Goal: Transaction & Acquisition: Download file/media

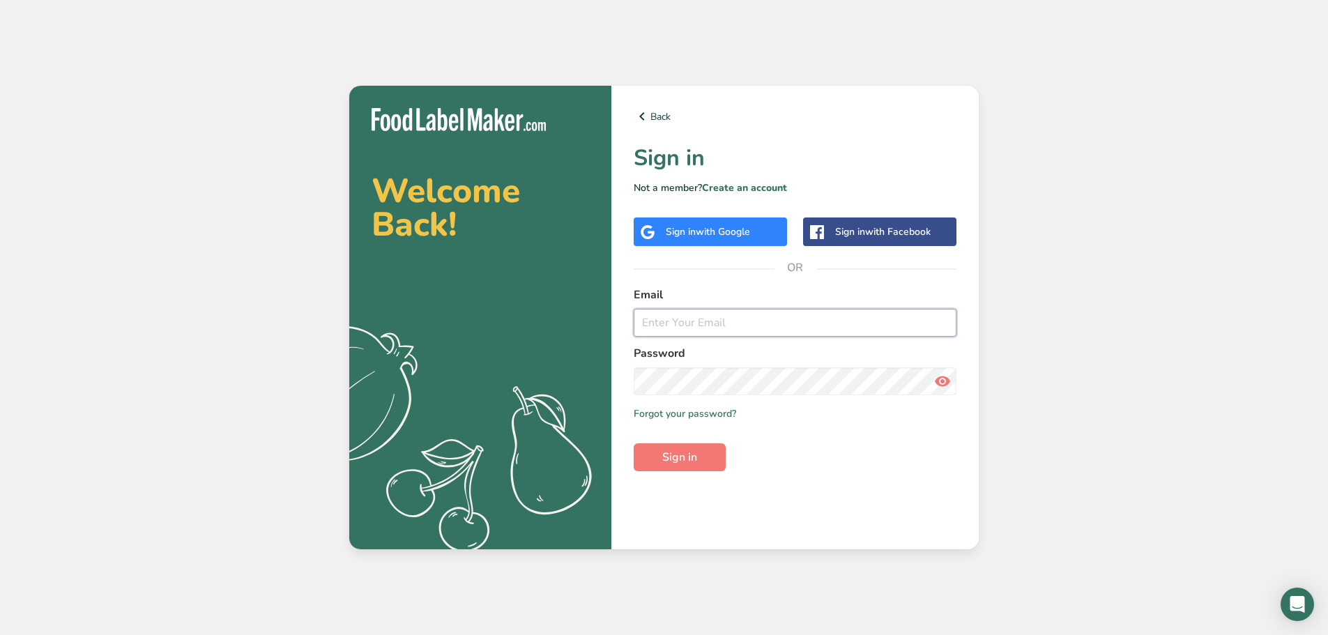
click at [672, 316] on input "email" at bounding box center [794, 323] width 323 height 28
type input "[PERSON_NAME][EMAIL_ADDRESS][DOMAIN_NAME]"
click at [937, 385] on icon at bounding box center [942, 381] width 17 height 25
click at [678, 452] on span "Sign in" at bounding box center [679, 457] width 35 height 17
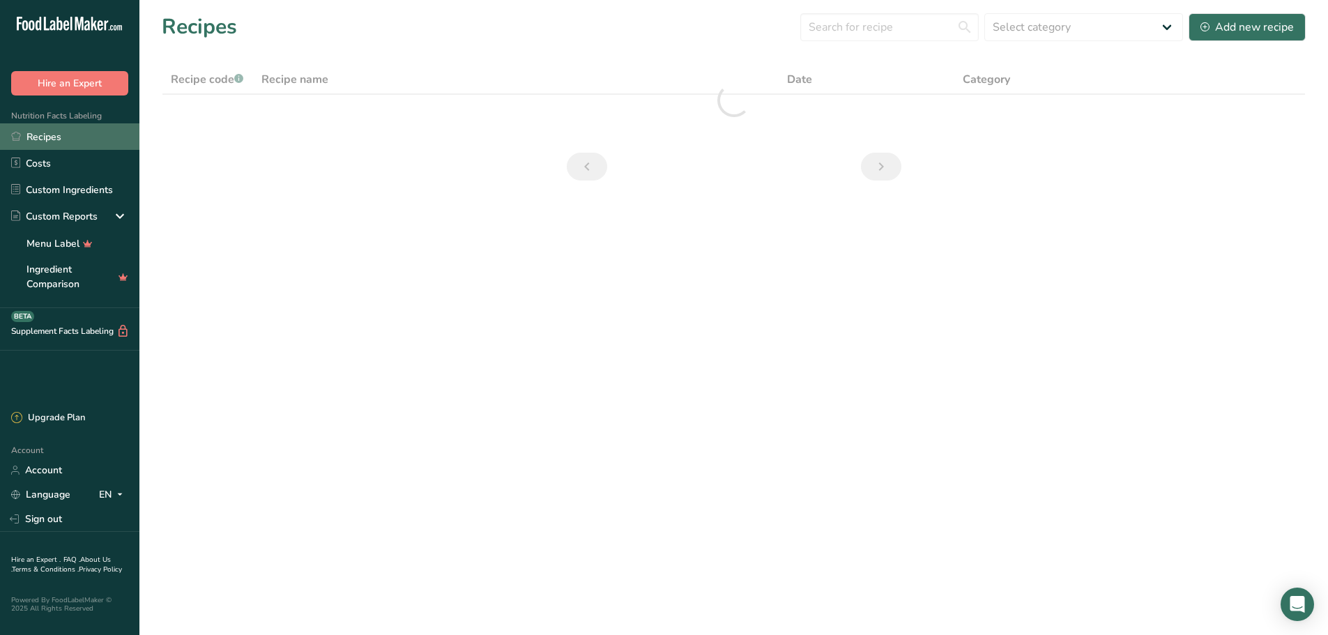
click at [43, 139] on link "Recipes" at bounding box center [69, 136] width 139 height 26
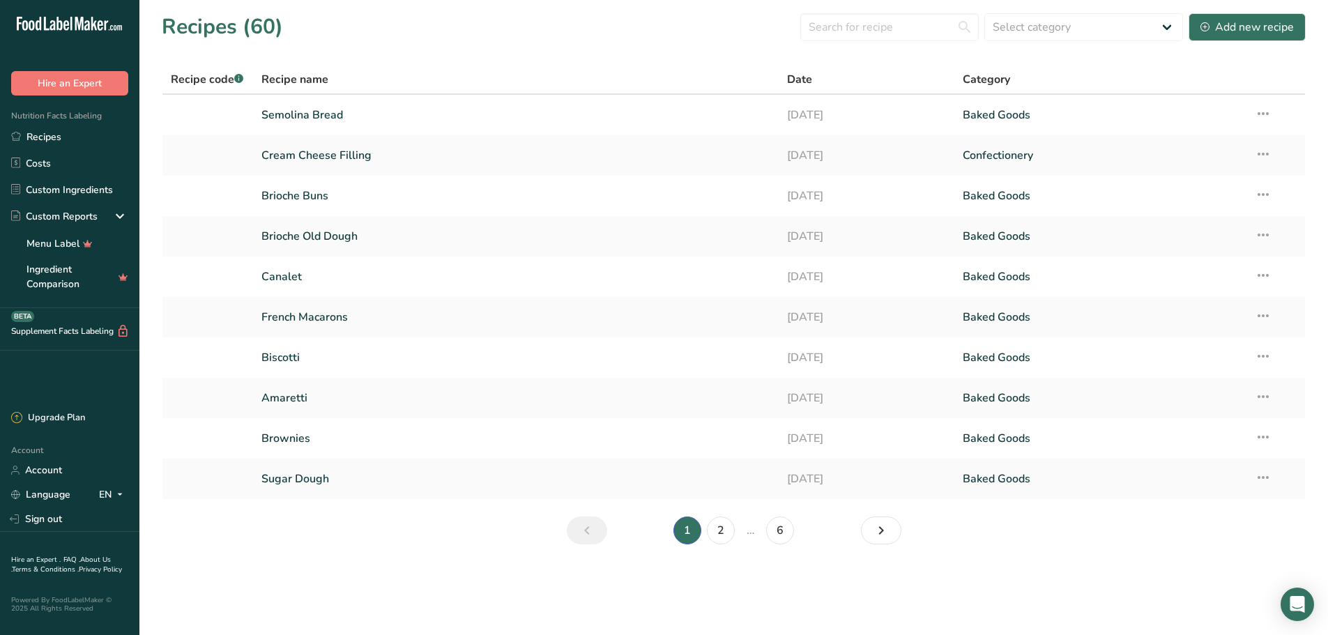
click at [689, 536] on li "1" at bounding box center [686, 530] width 33 height 28
click at [686, 531] on li "1" at bounding box center [686, 530] width 33 height 28
click at [880, 524] on icon "Next page" at bounding box center [880, 530] width 17 height 25
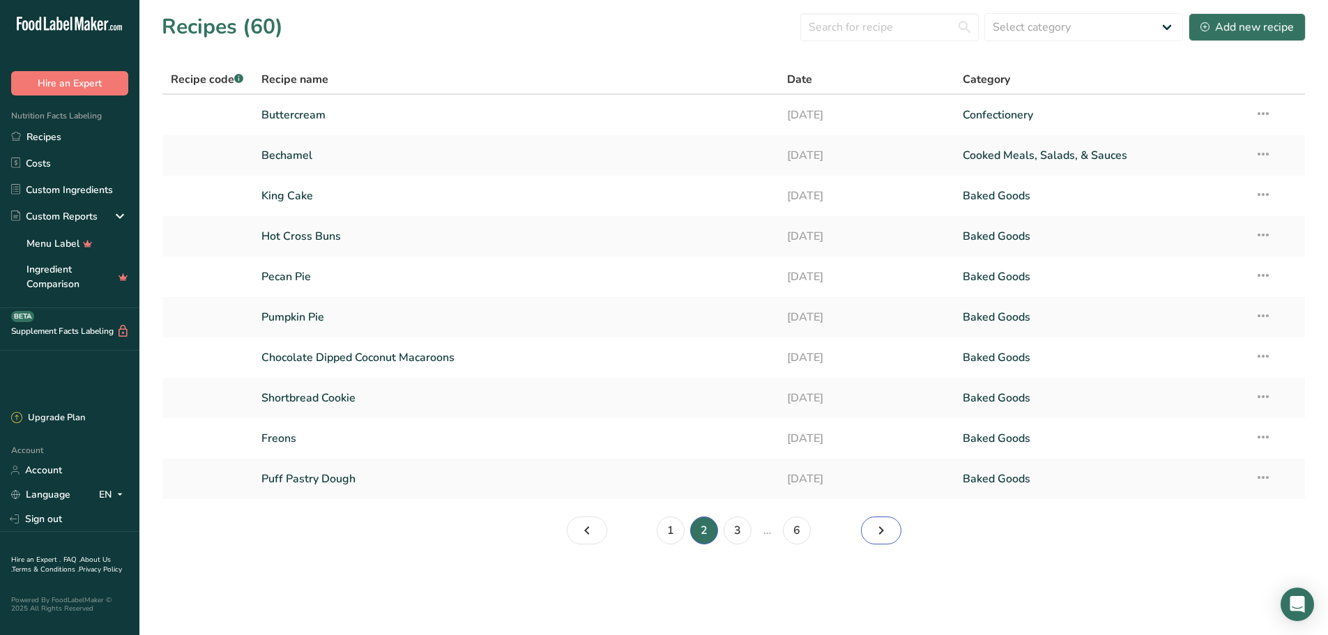
click at [880, 524] on icon "Page 3." at bounding box center [880, 530] width 17 height 25
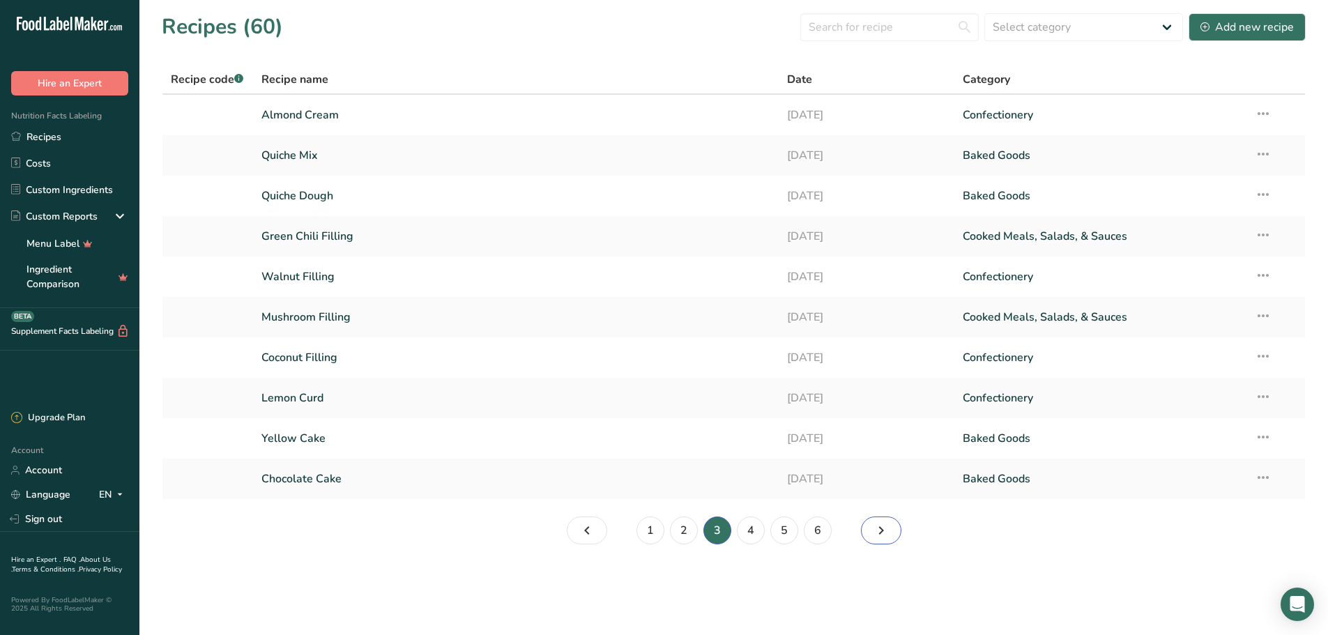
click at [880, 524] on icon "Page 4." at bounding box center [880, 530] width 17 height 25
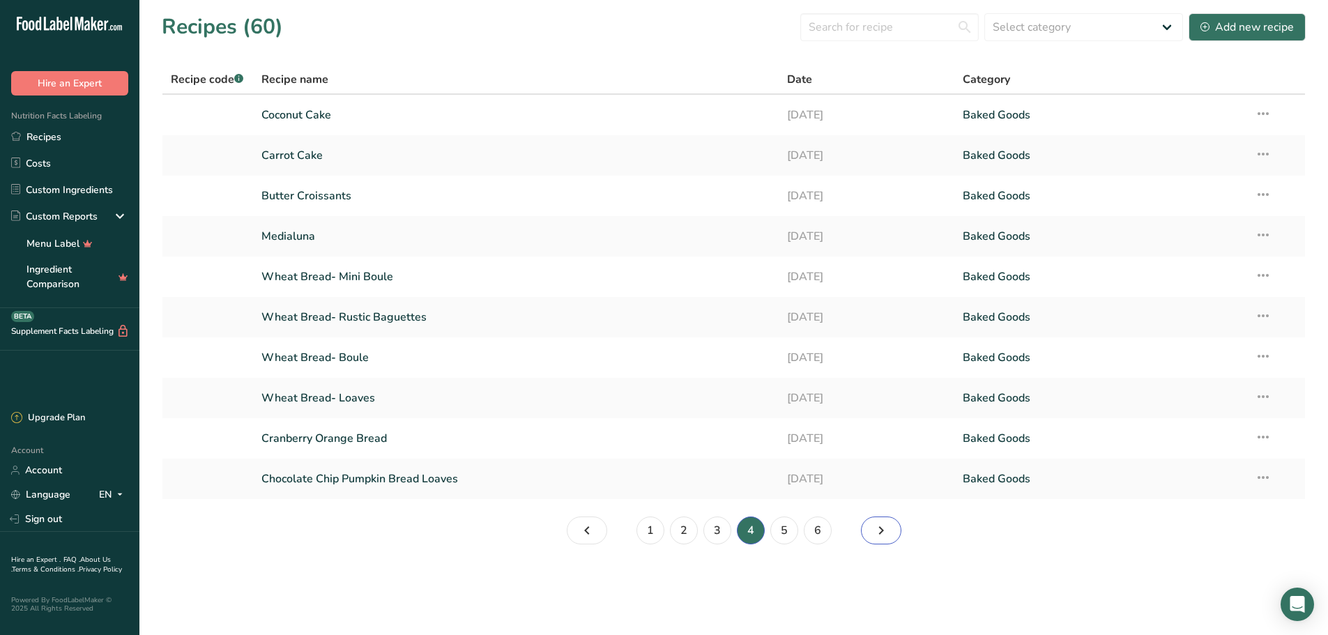
click at [880, 524] on icon "Page 5." at bounding box center [880, 530] width 17 height 25
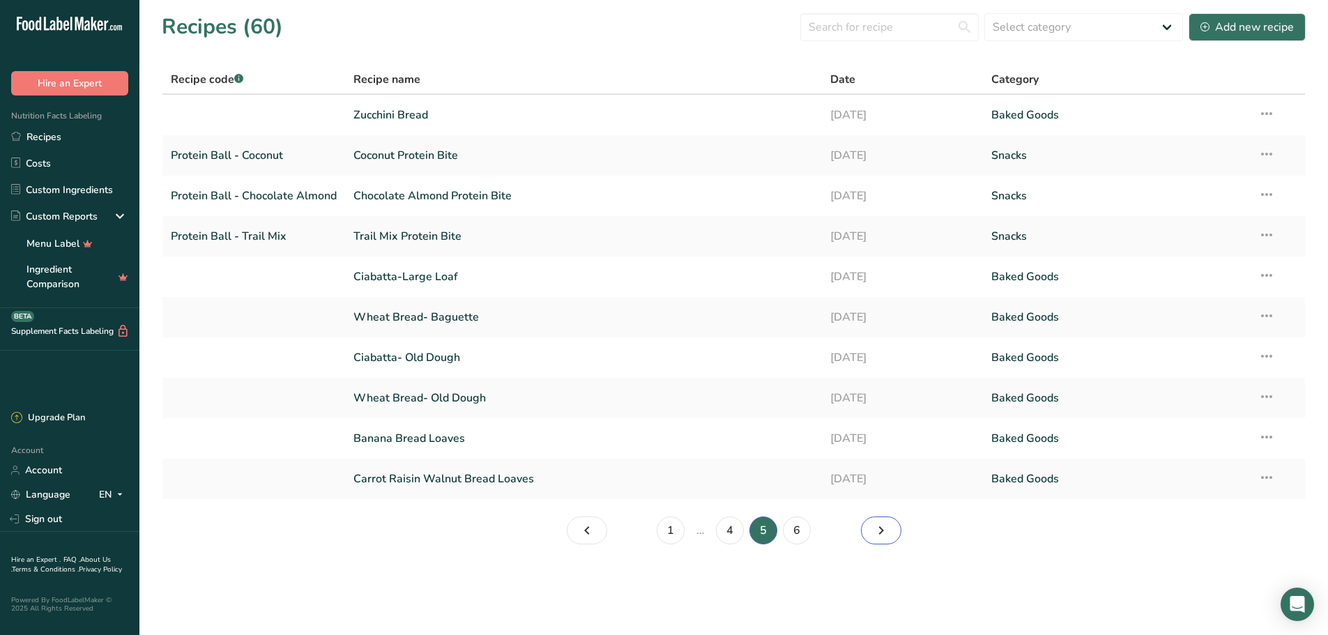
click at [880, 524] on icon "Page 6." at bounding box center [880, 530] width 17 height 25
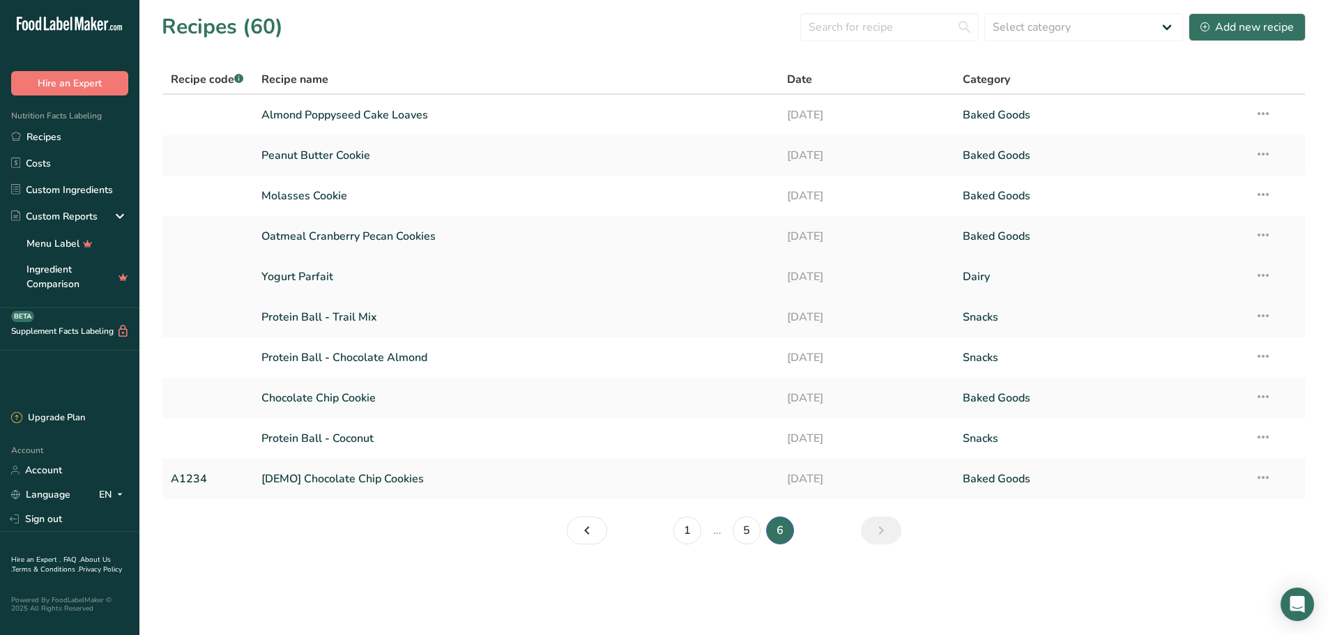
click at [285, 269] on link "Yogurt Parfait" at bounding box center [515, 276] width 509 height 29
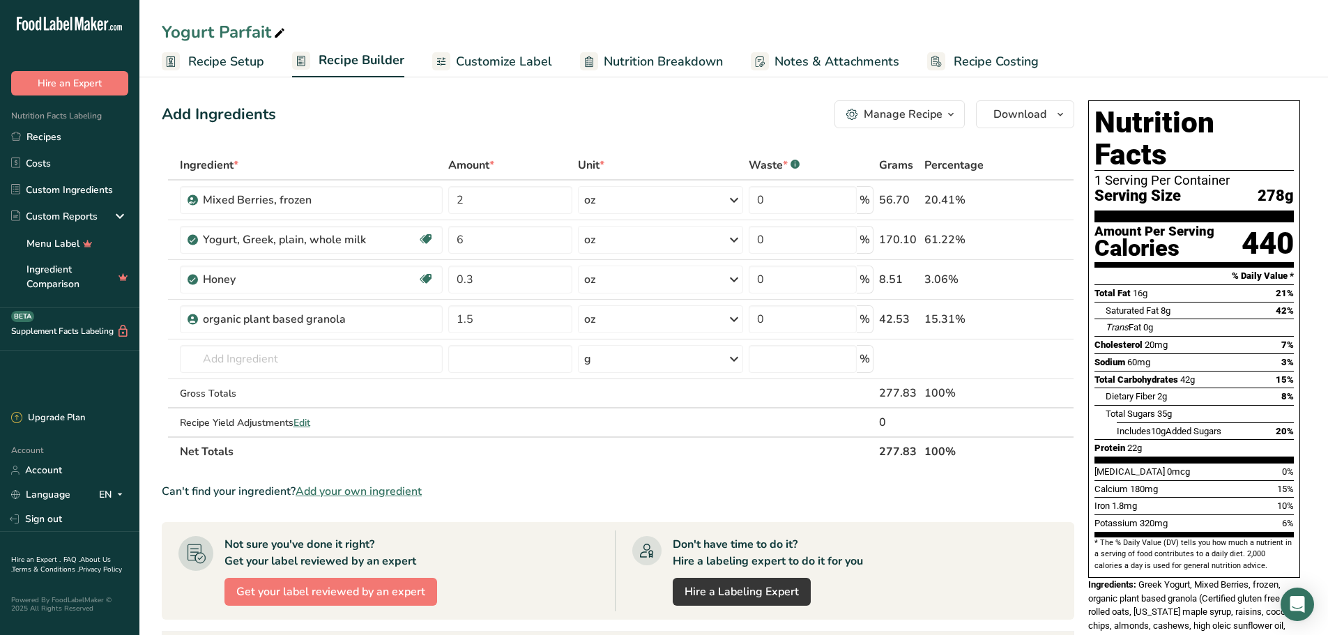
click at [477, 59] on span "Customize Label" at bounding box center [504, 61] width 96 height 19
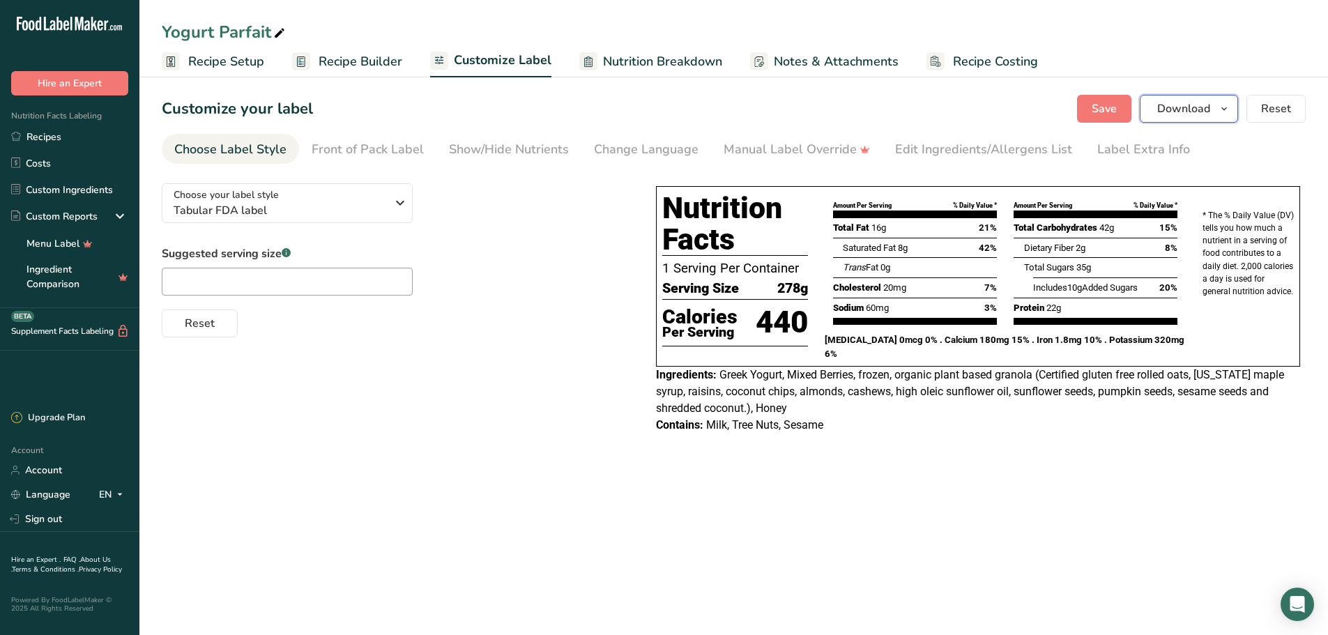
click at [1224, 107] on icon "button" at bounding box center [1223, 108] width 11 height 17
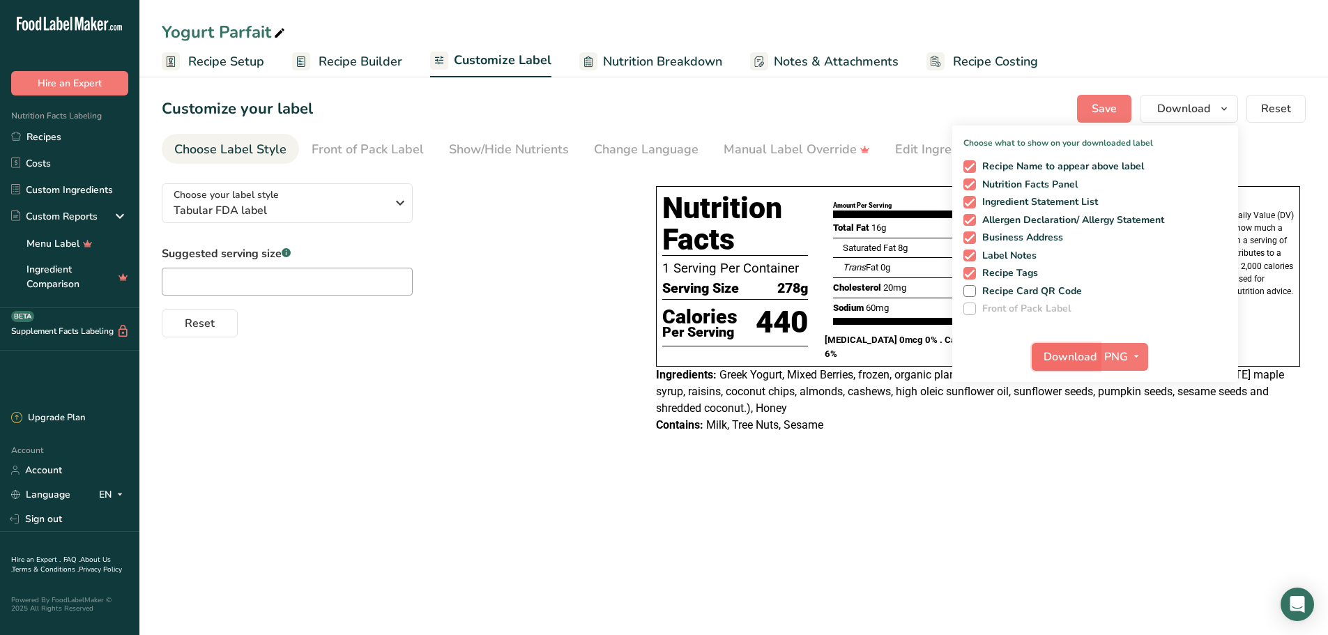
click at [1077, 351] on span "Download" at bounding box center [1069, 356] width 53 height 17
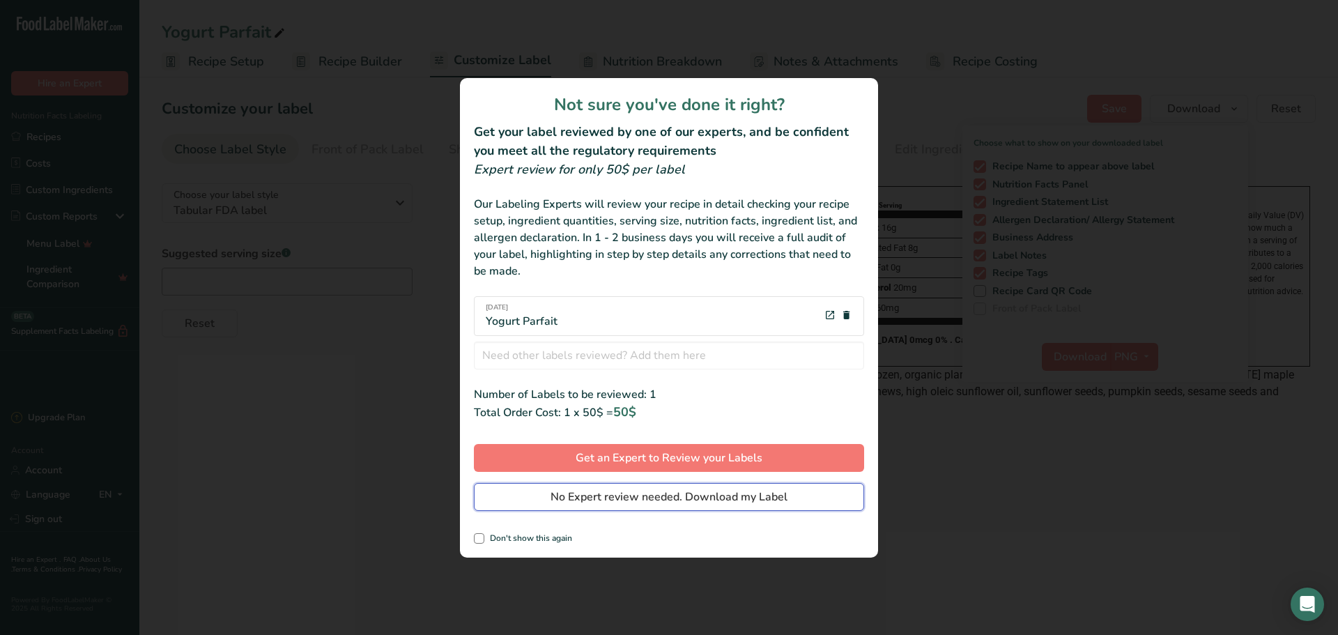
click at [636, 498] on span "No Expert review needed. Download my Label" at bounding box center [669, 497] width 237 height 17
